Goal: Find specific page/section: Find specific page/section

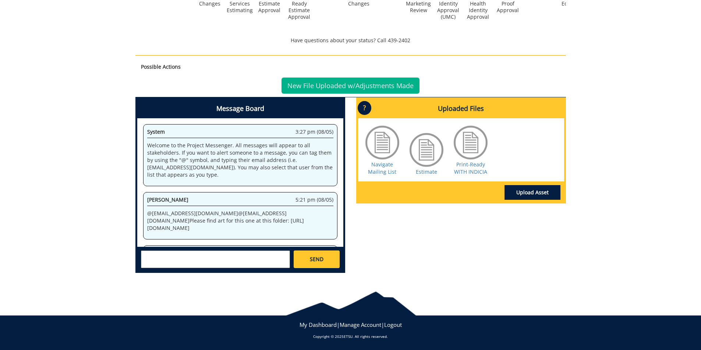
scroll to position [399380, 0]
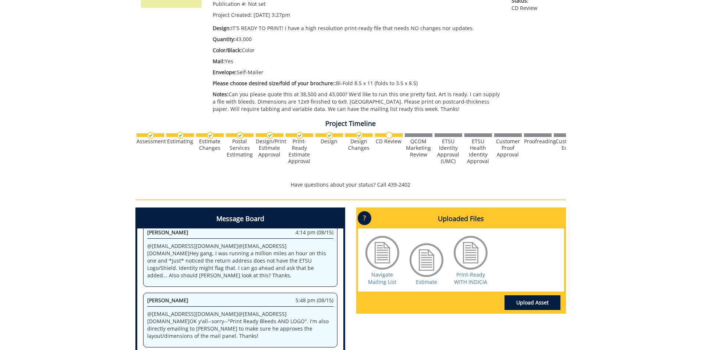
scroll to position [710, 0]
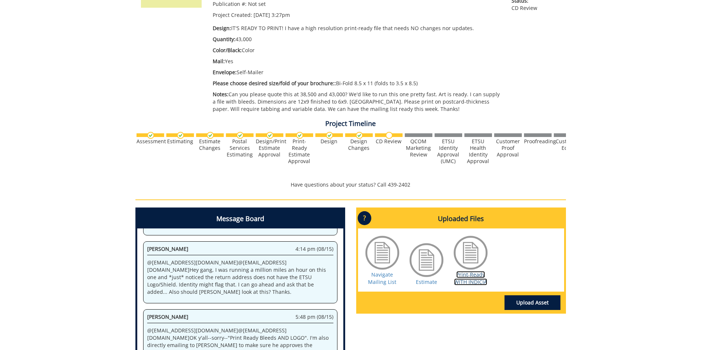
click at [457, 277] on link "Print-Ready WITH INDICIA" at bounding box center [470, 278] width 33 height 14
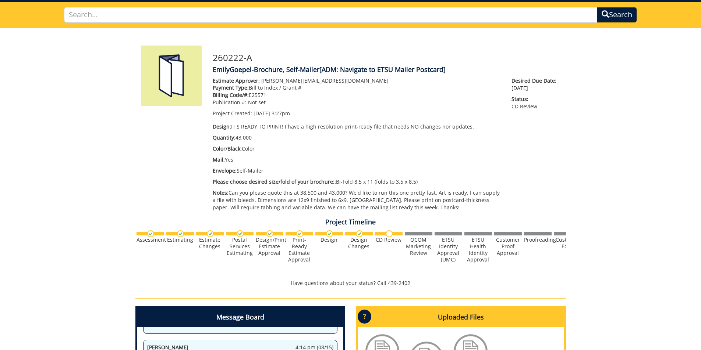
scroll to position [0, 0]
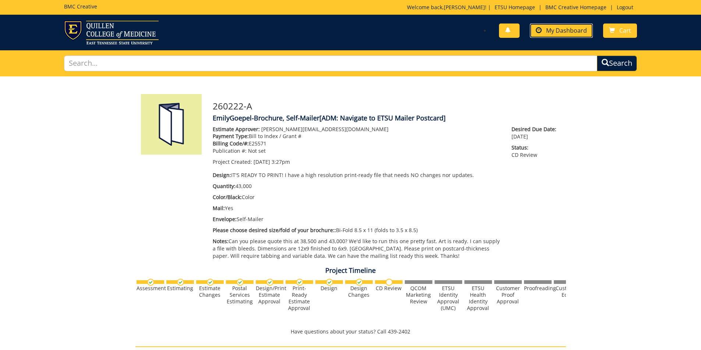
click at [575, 32] on span "My Dashboard" at bounding box center [566, 30] width 41 height 8
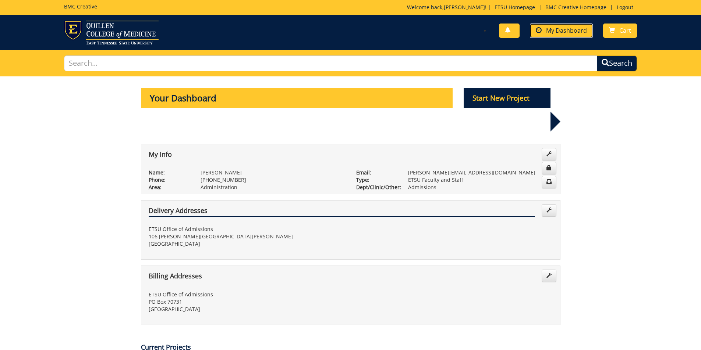
click at [573, 28] on span "My Dashboard" at bounding box center [566, 30] width 41 height 8
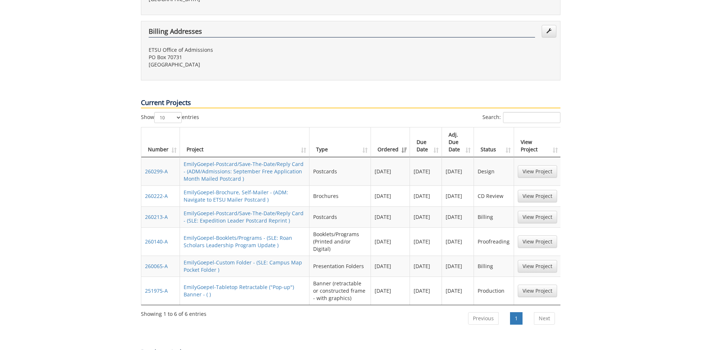
scroll to position [257, 0]
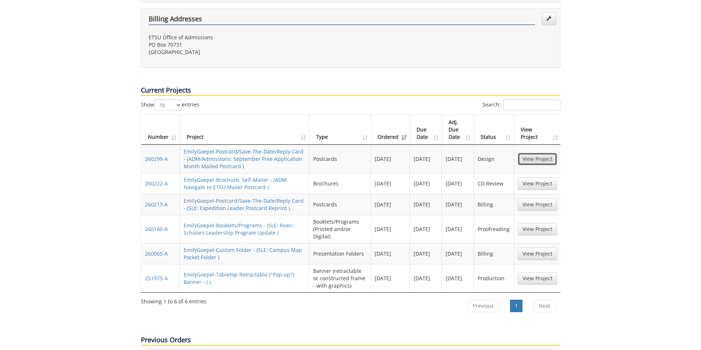
click at [530, 153] on link "View Project" at bounding box center [536, 159] width 39 height 13
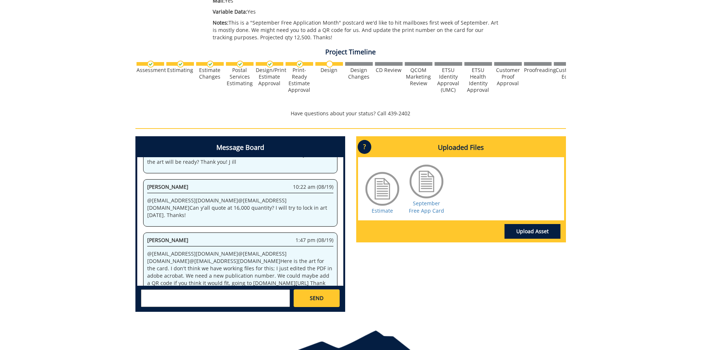
scroll to position [257, 0]
